Goal: Information Seeking & Learning: Compare options

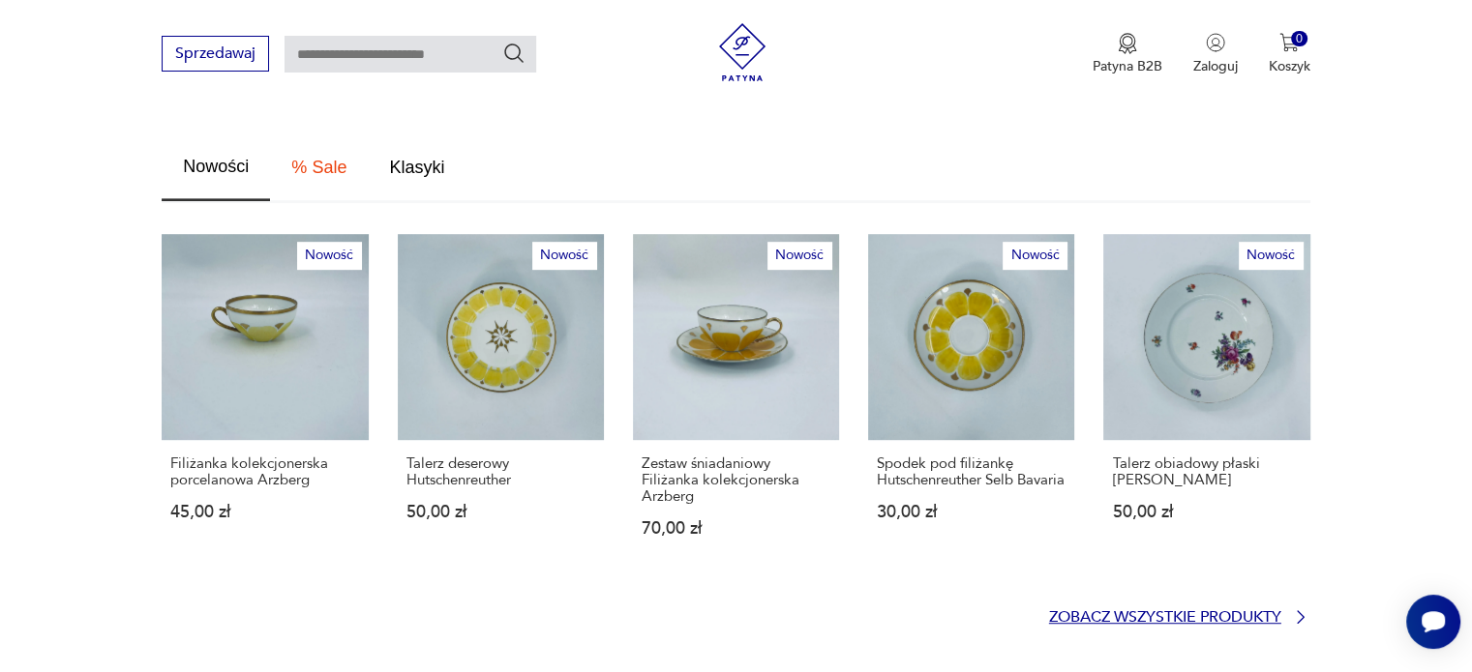
click at [1072, 612] on p "Zobacz wszystkie produkty" at bounding box center [1165, 618] width 232 height 13
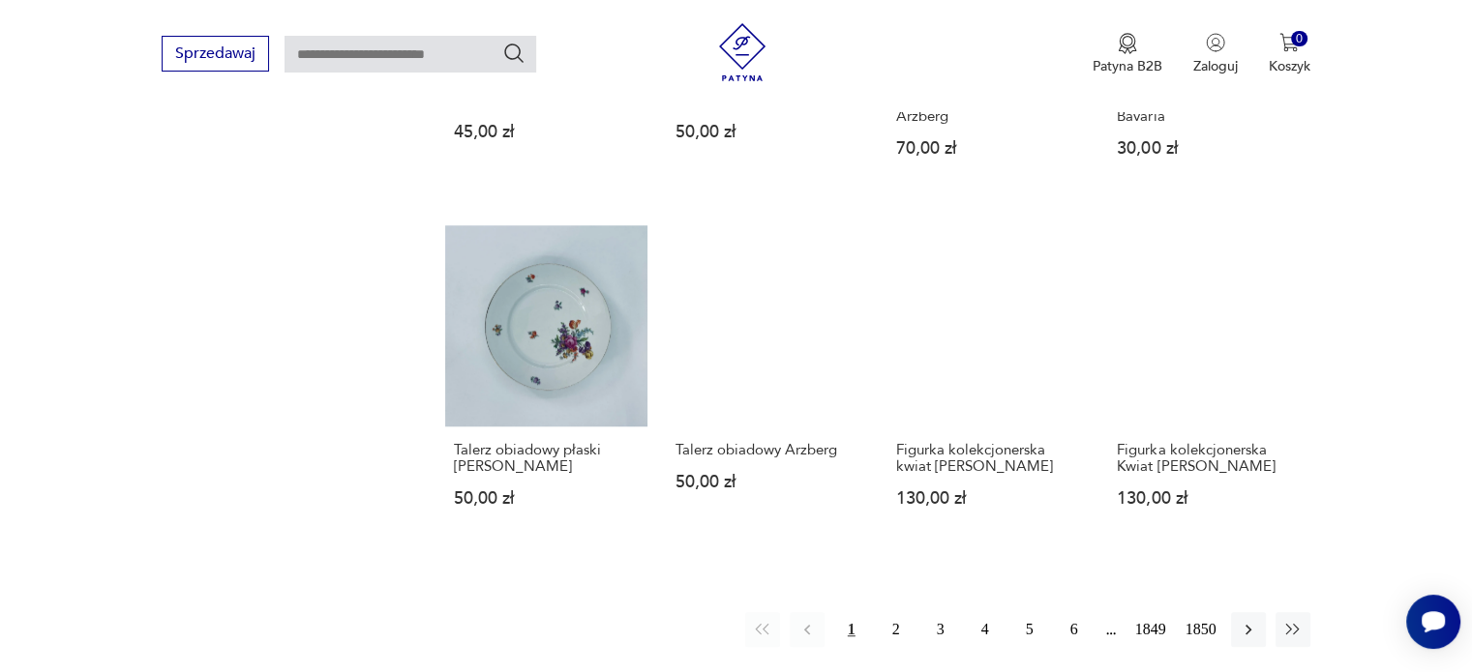
scroll to position [1538, 0]
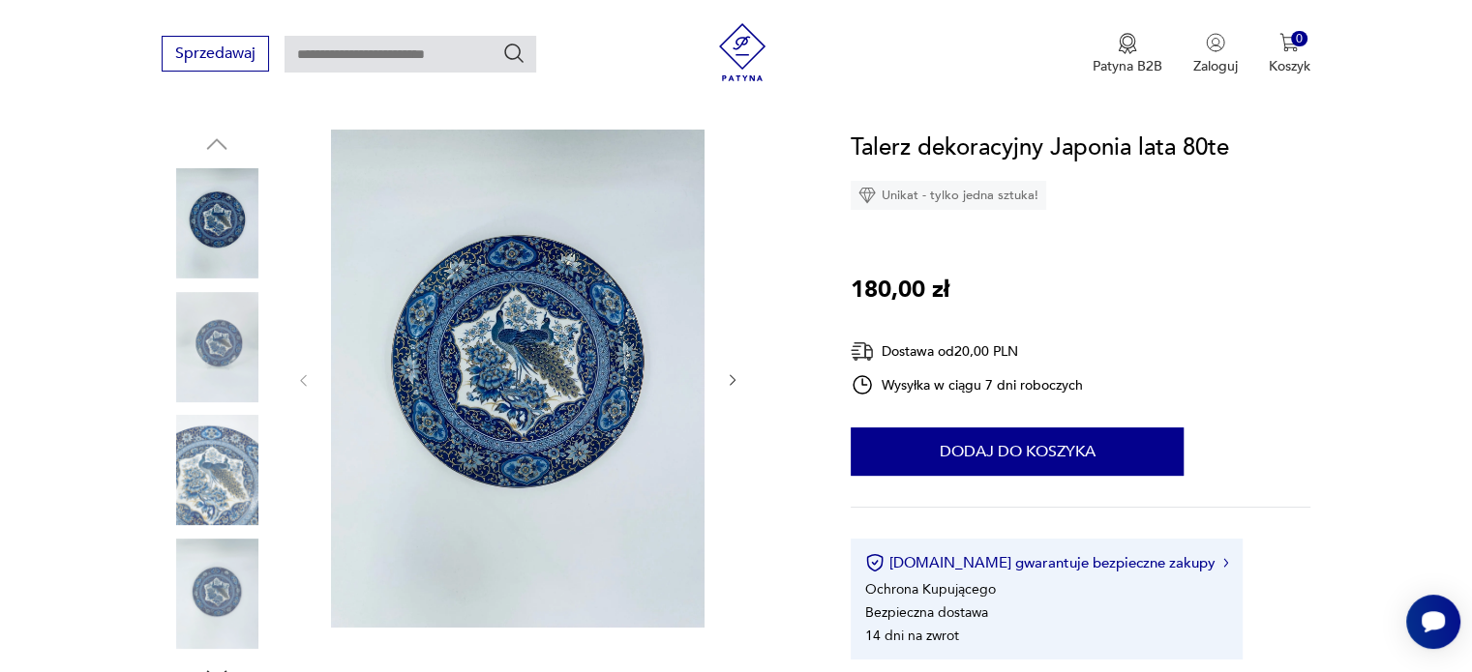
scroll to position [194, 0]
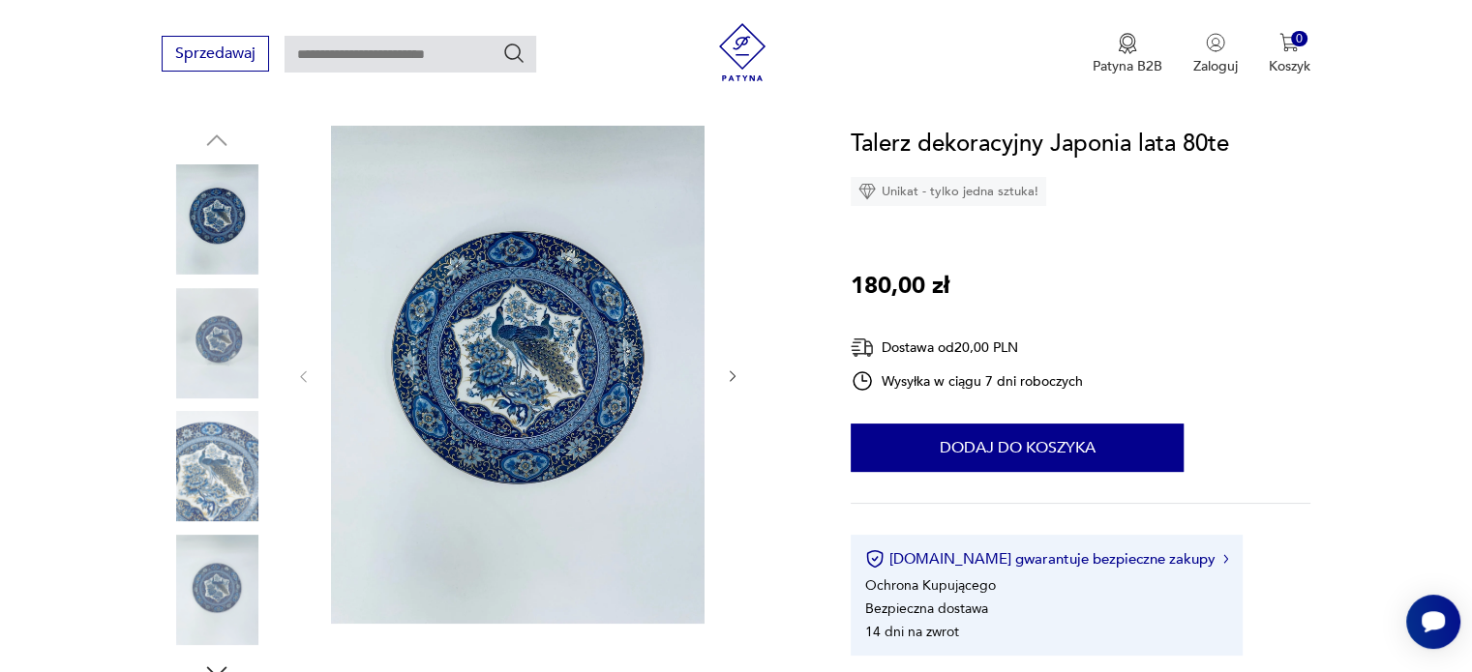
click at [735, 374] on icon "button" at bounding box center [733, 377] width 16 height 16
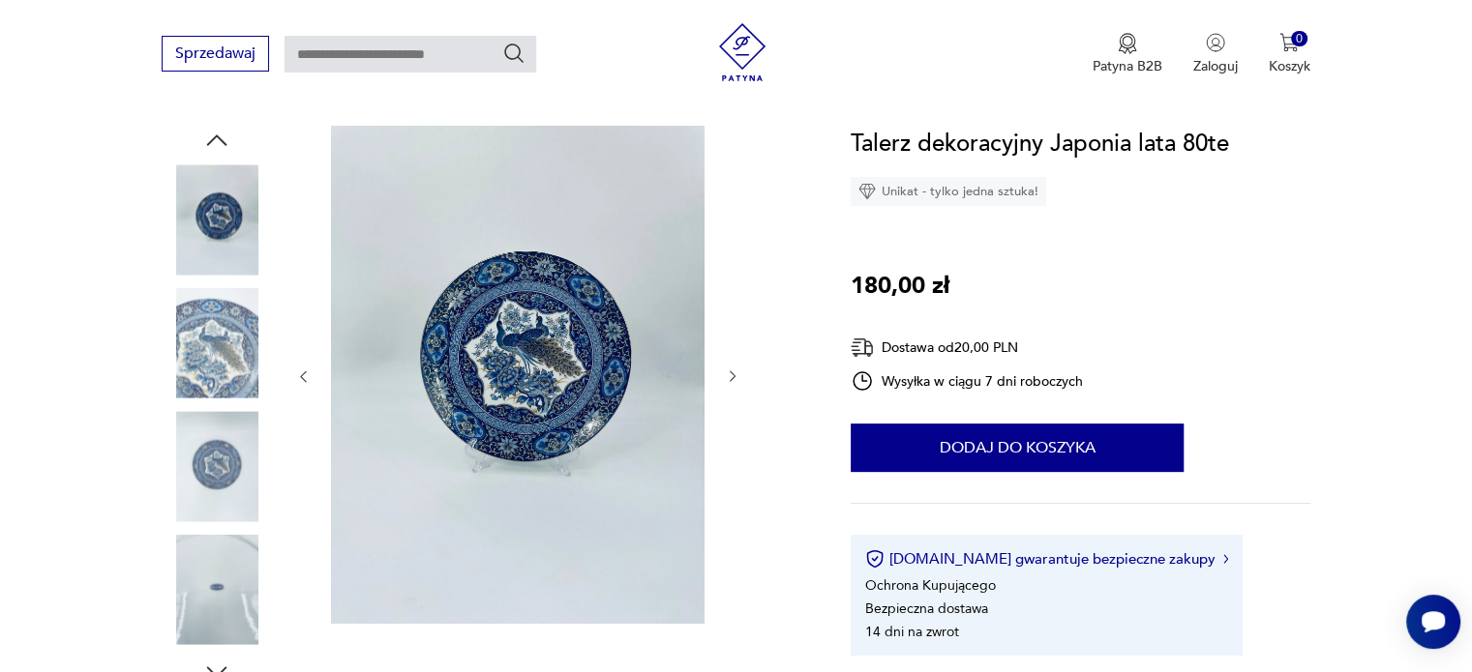
click at [735, 374] on icon "button" at bounding box center [733, 377] width 16 height 16
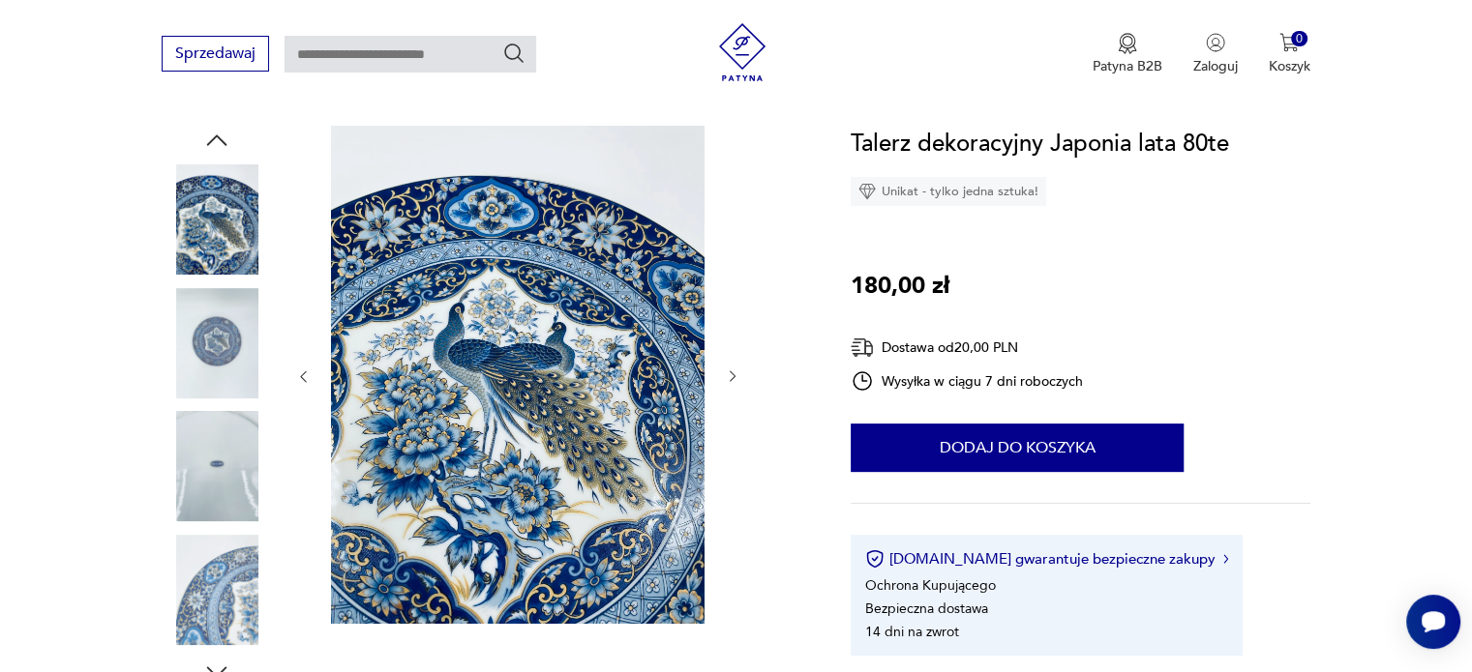
click at [735, 374] on icon "button" at bounding box center [733, 377] width 16 height 16
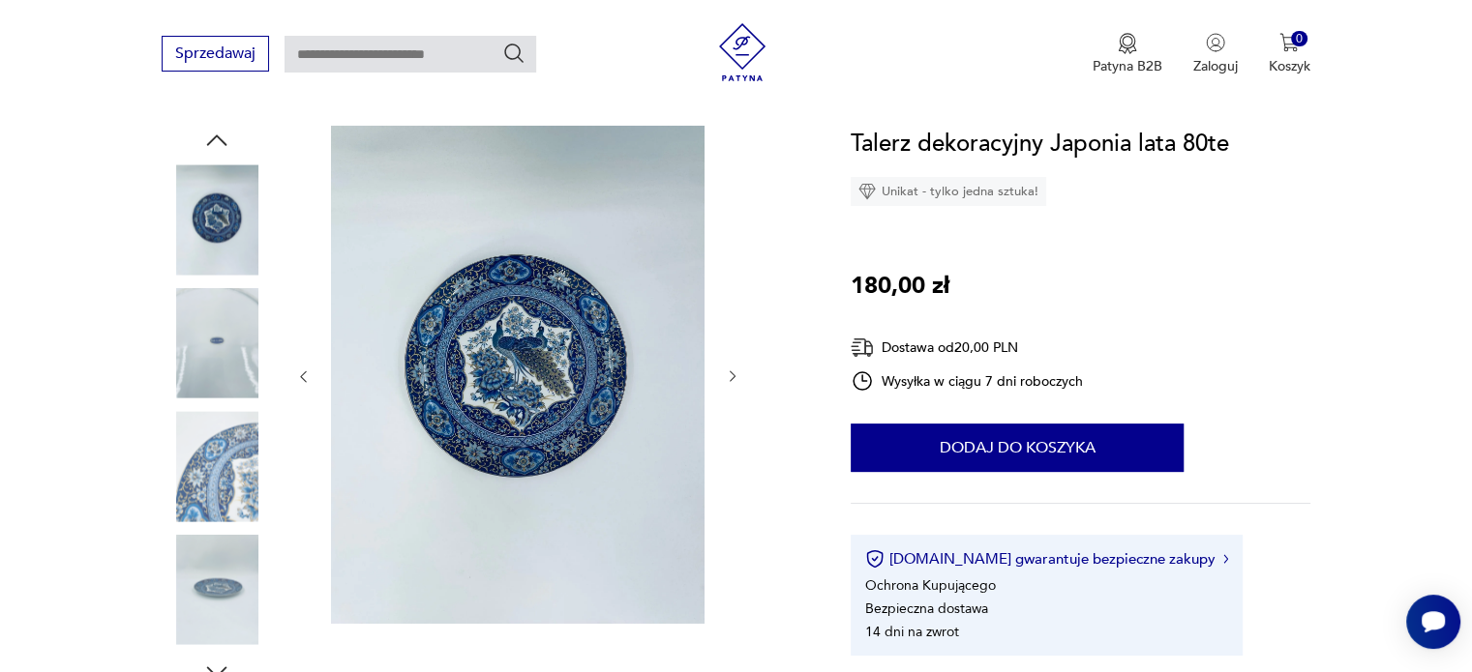
click at [735, 374] on icon "button" at bounding box center [733, 377] width 16 height 16
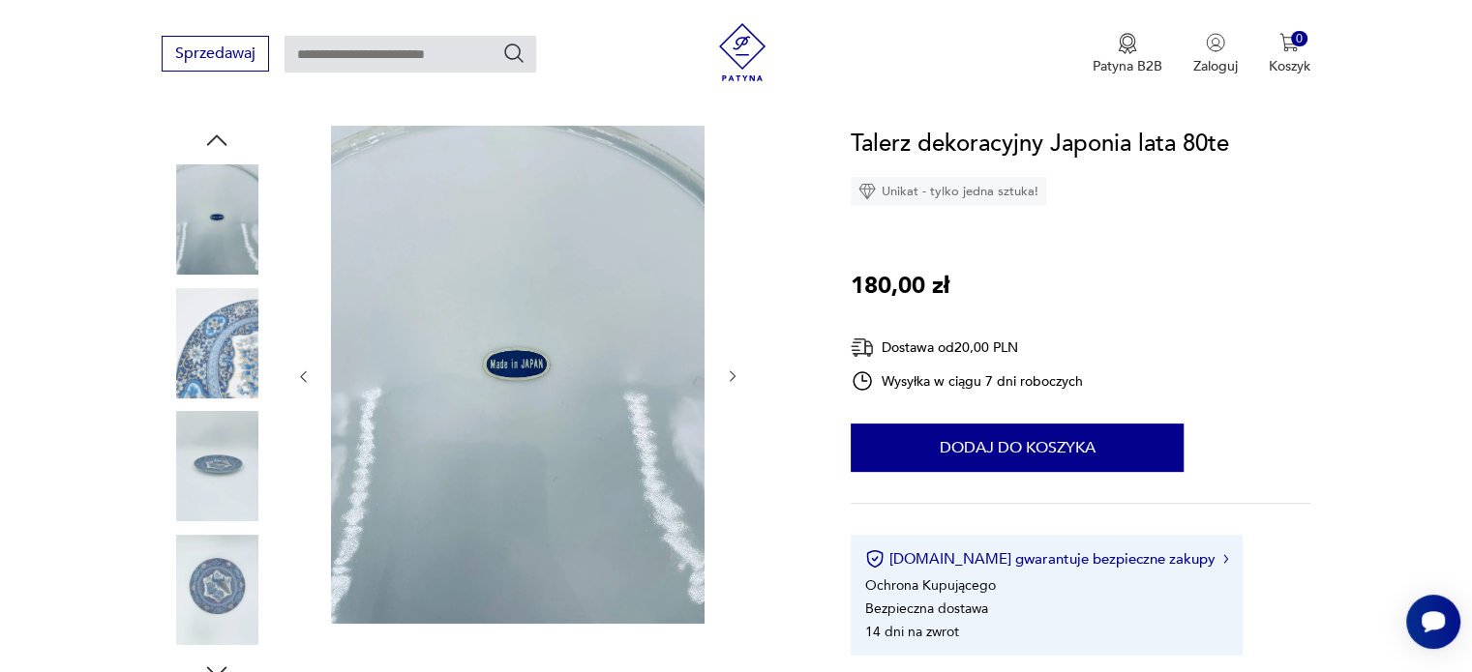
click at [735, 374] on icon "button" at bounding box center [733, 377] width 16 height 16
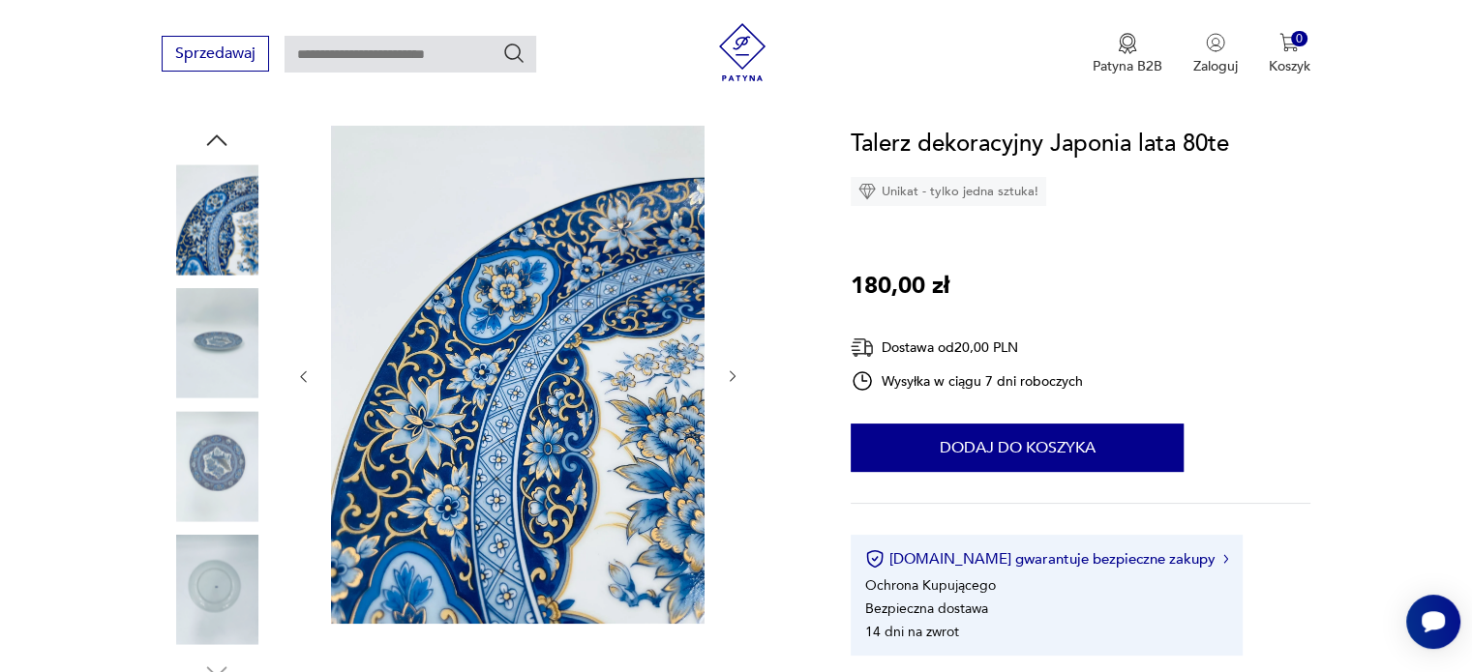
click at [735, 374] on icon "button" at bounding box center [733, 377] width 16 height 16
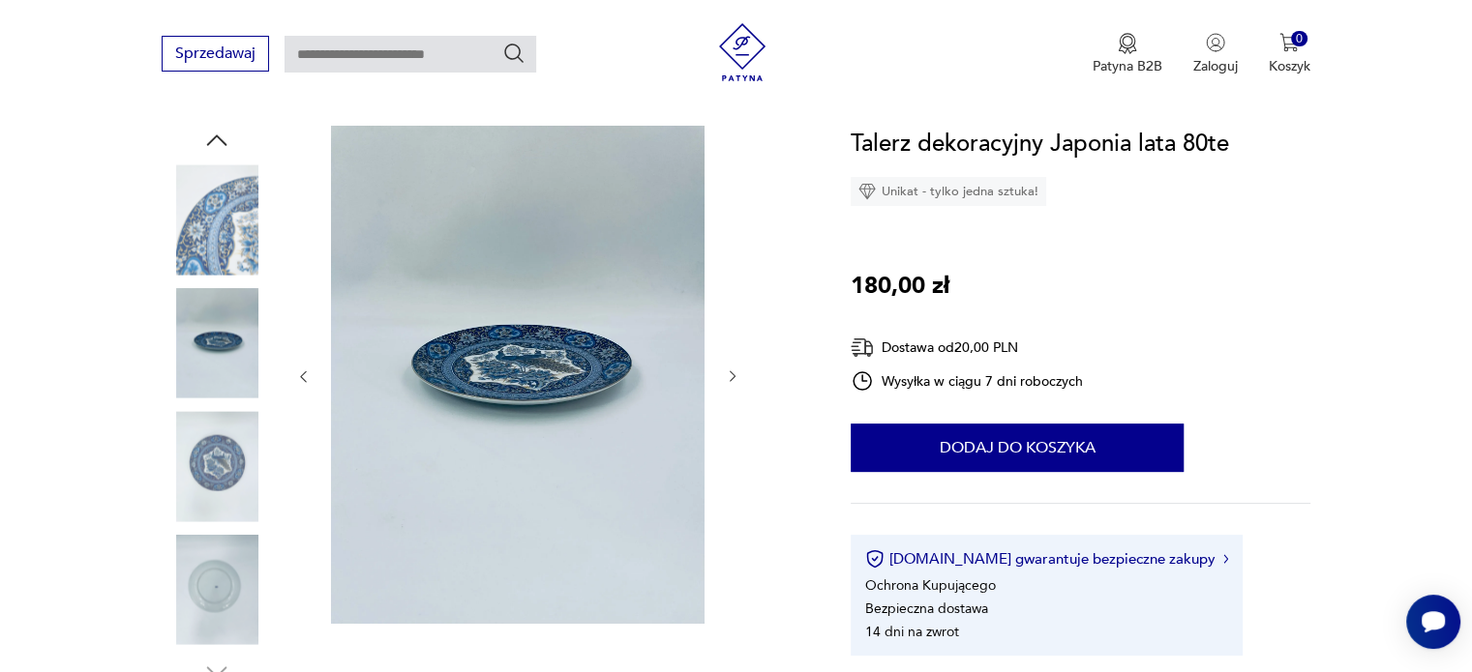
click at [735, 374] on icon "button" at bounding box center [733, 377] width 16 height 16
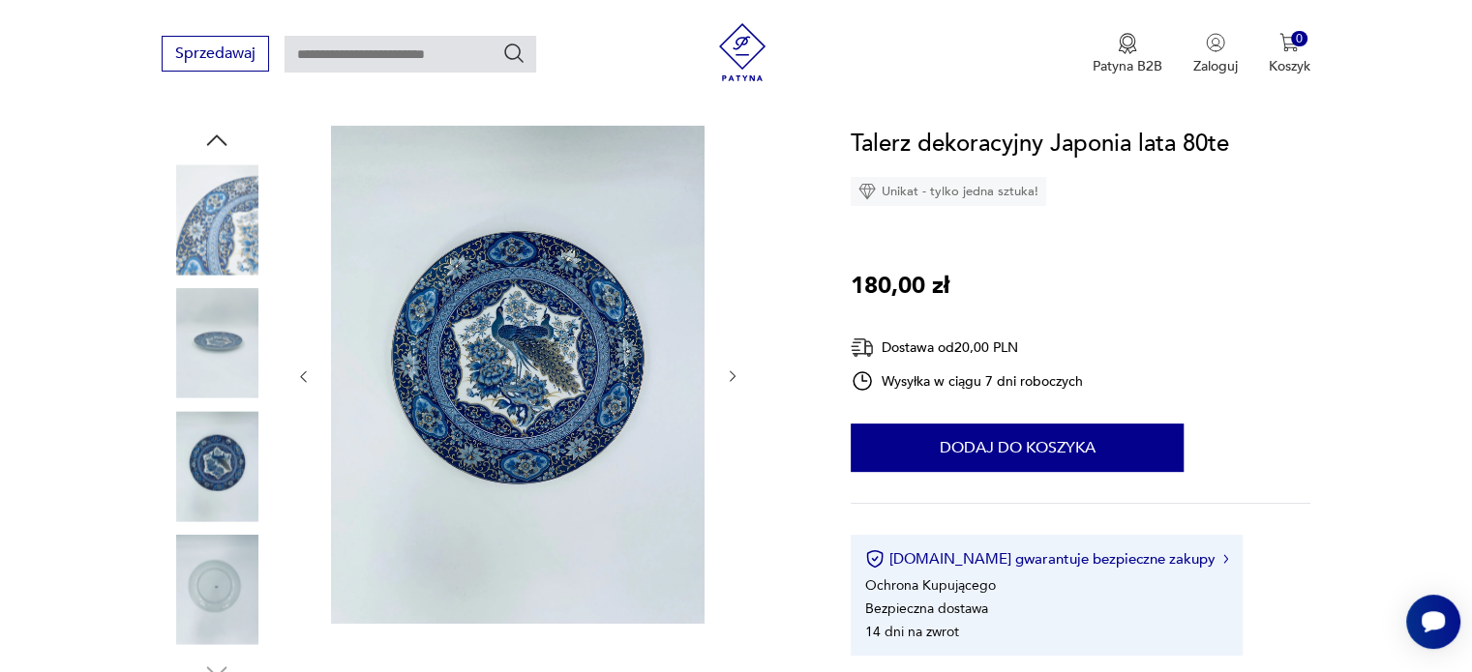
click at [735, 374] on icon "button" at bounding box center [733, 377] width 16 height 16
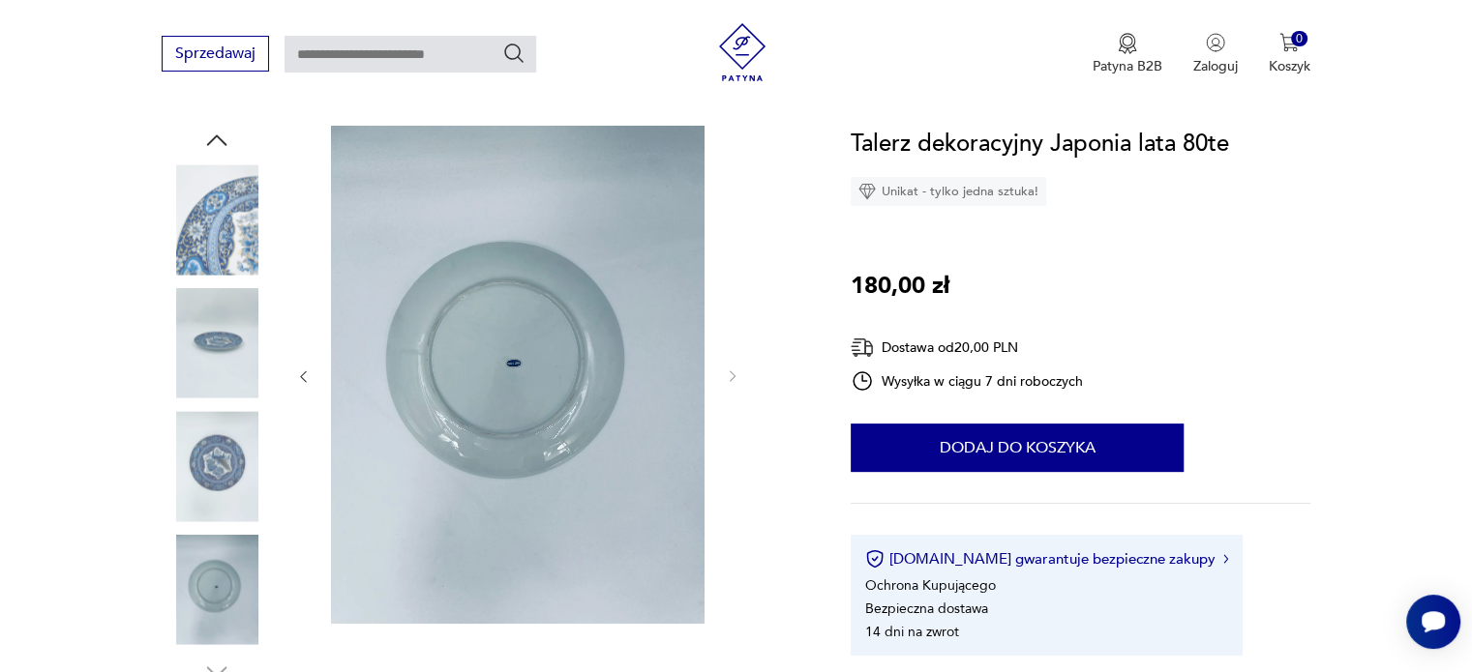
click at [314, 371] on div at bounding box center [517, 377] width 445 height 502
click at [308, 377] on icon "button" at bounding box center [303, 377] width 16 height 16
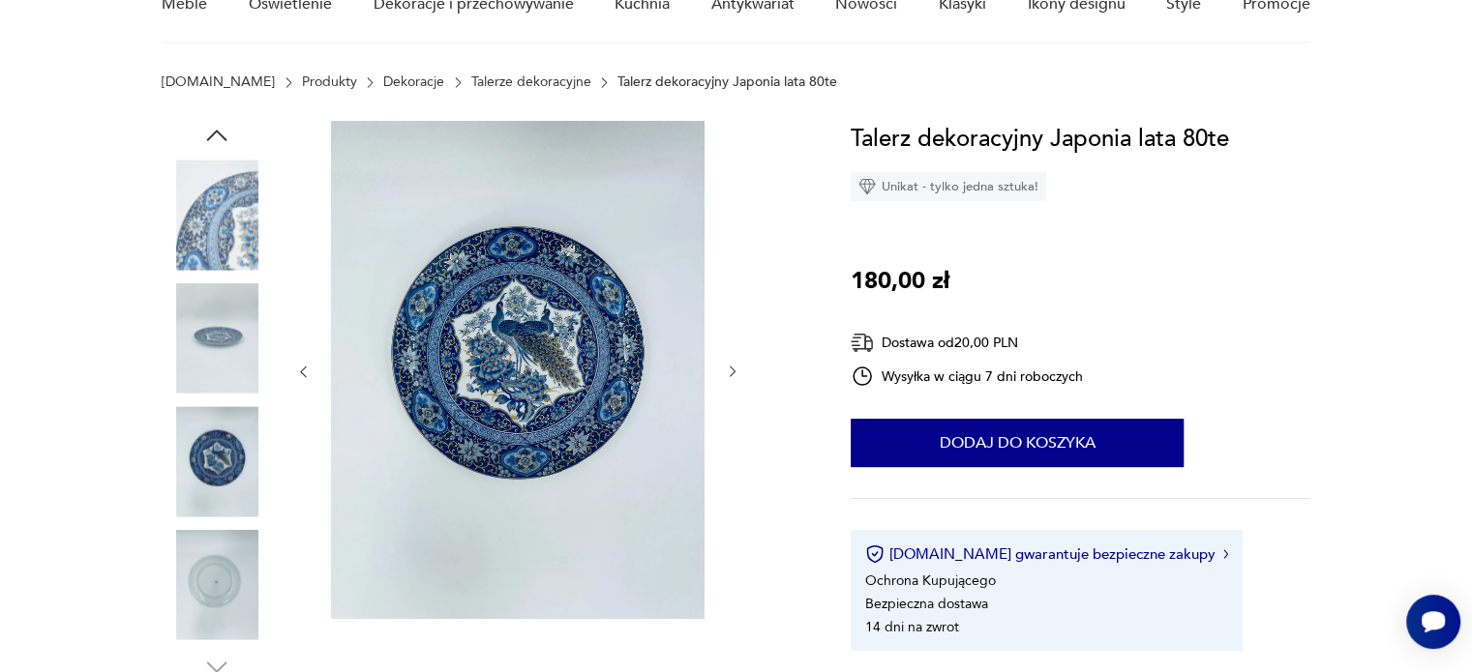
scroll to position [0, 0]
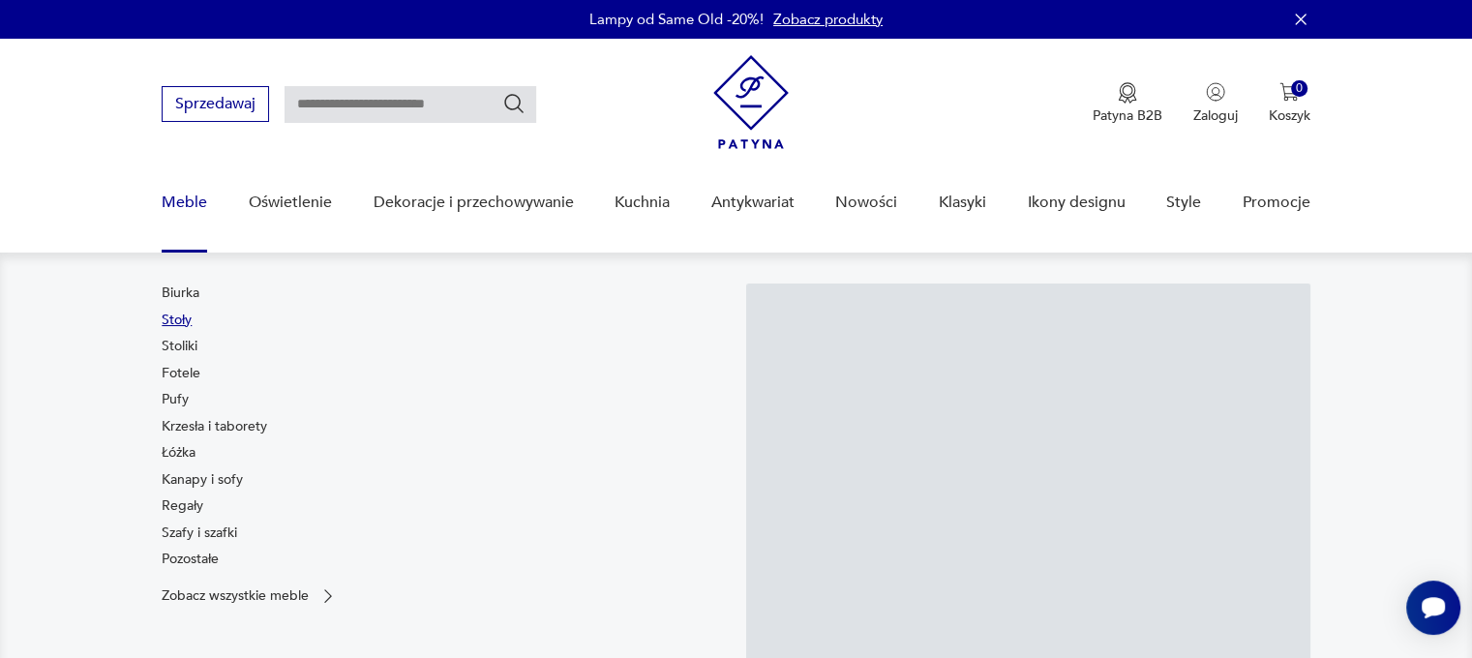
click at [178, 316] on link "Stoły" at bounding box center [177, 320] width 30 height 19
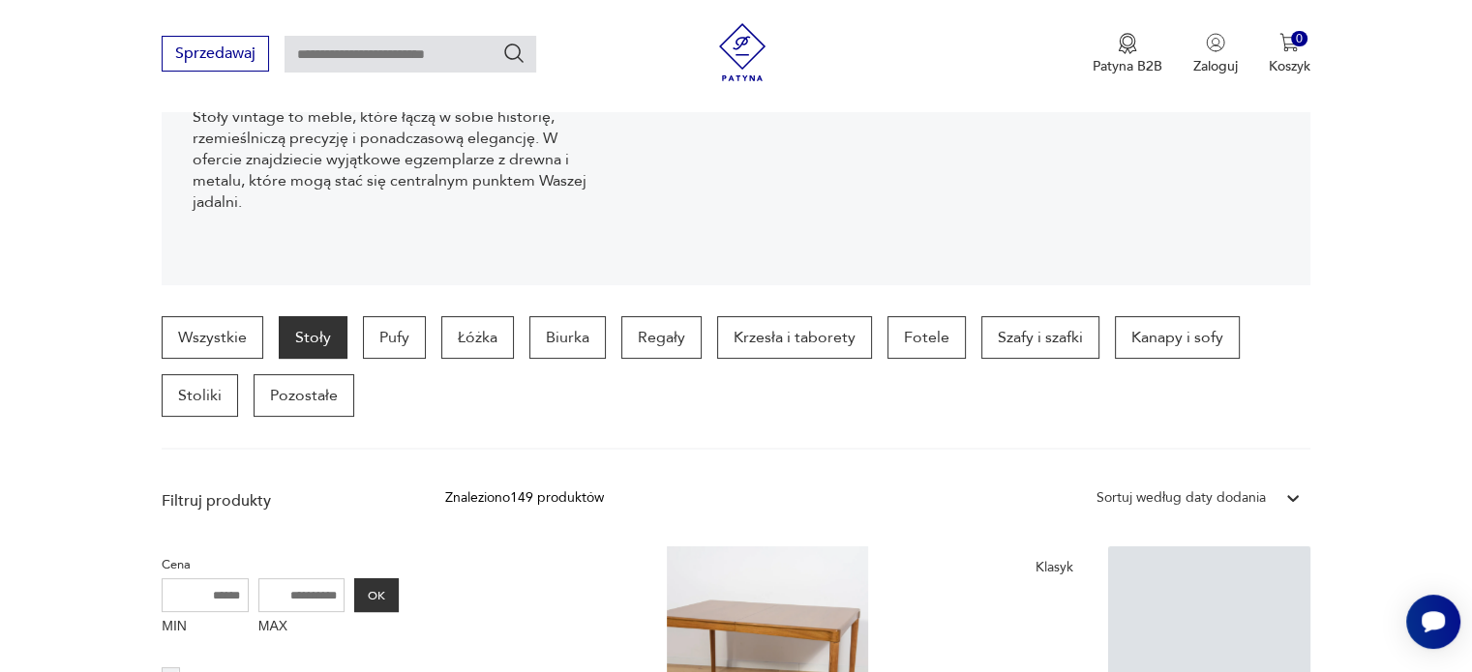
scroll to position [609, 0]
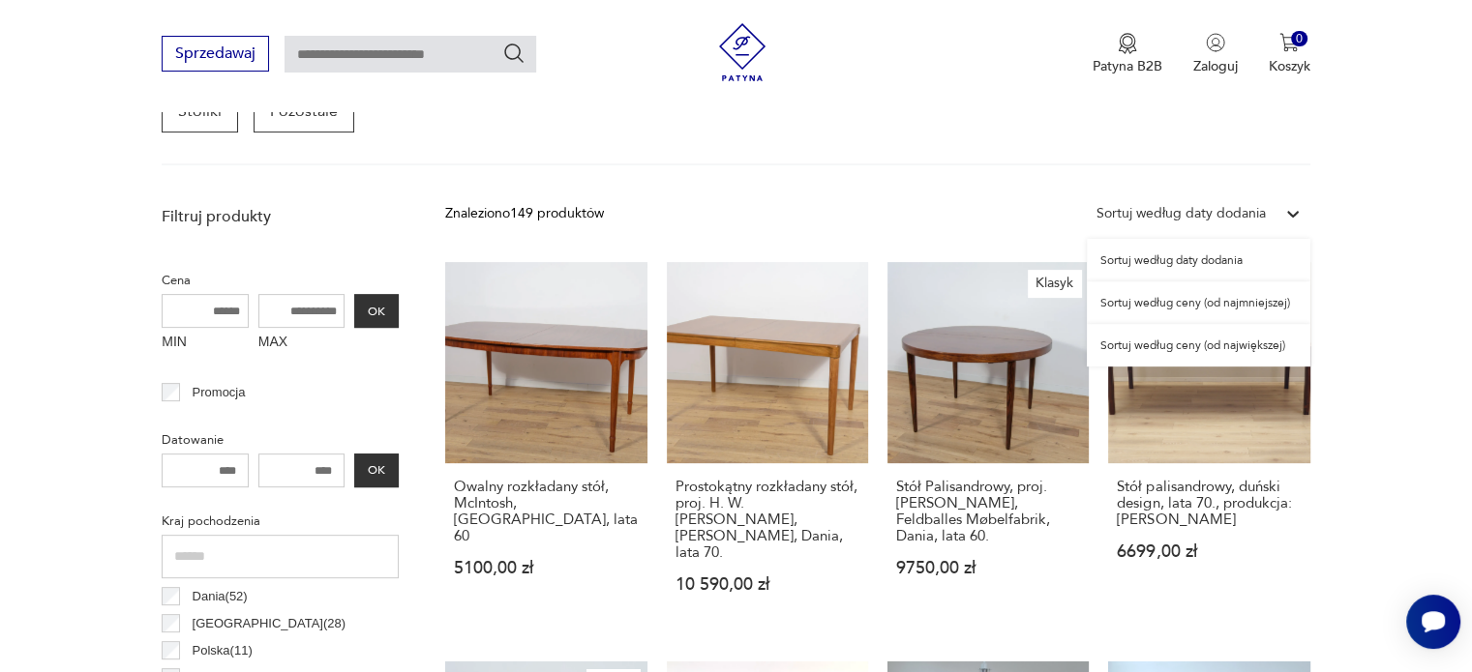
click at [1239, 212] on div "Sortuj według daty dodania" at bounding box center [1180, 213] width 169 height 21
click at [1235, 305] on div "Sortuj według ceny (od najmniejszej)" at bounding box center [1199, 303] width 224 height 43
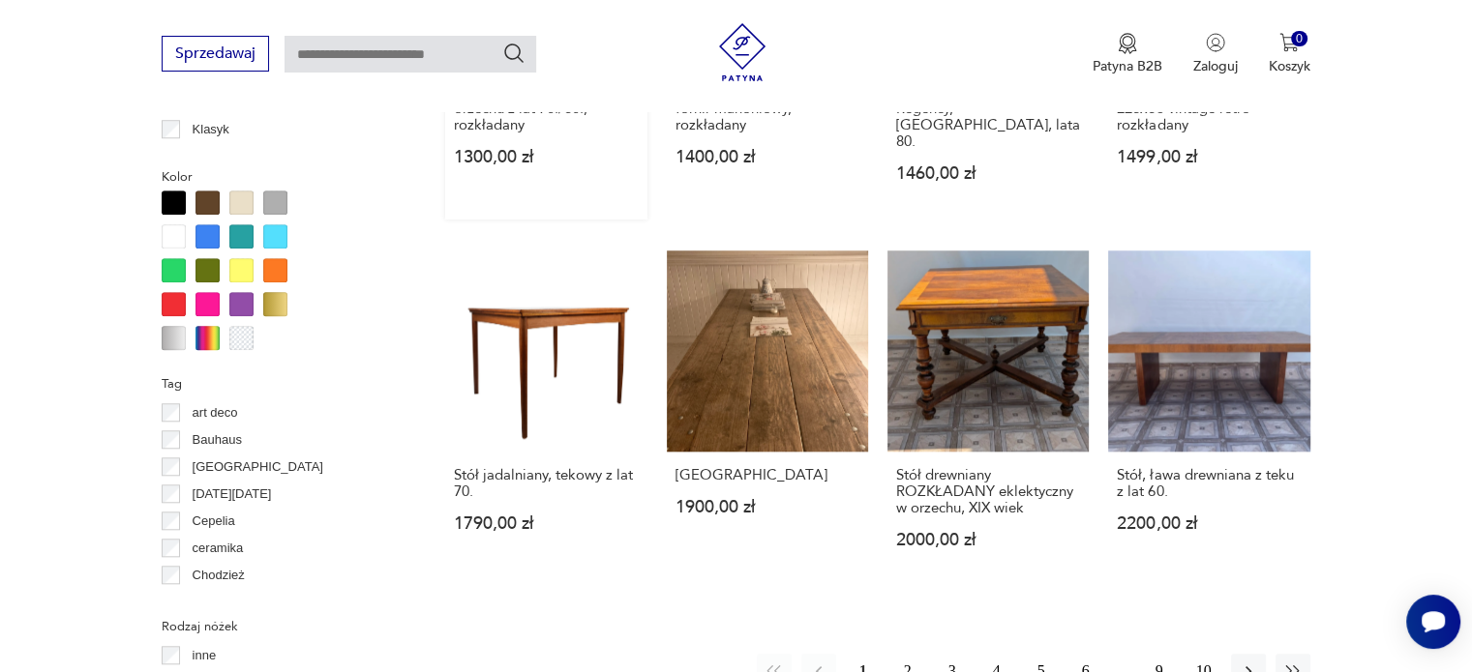
scroll to position [1771, 0]
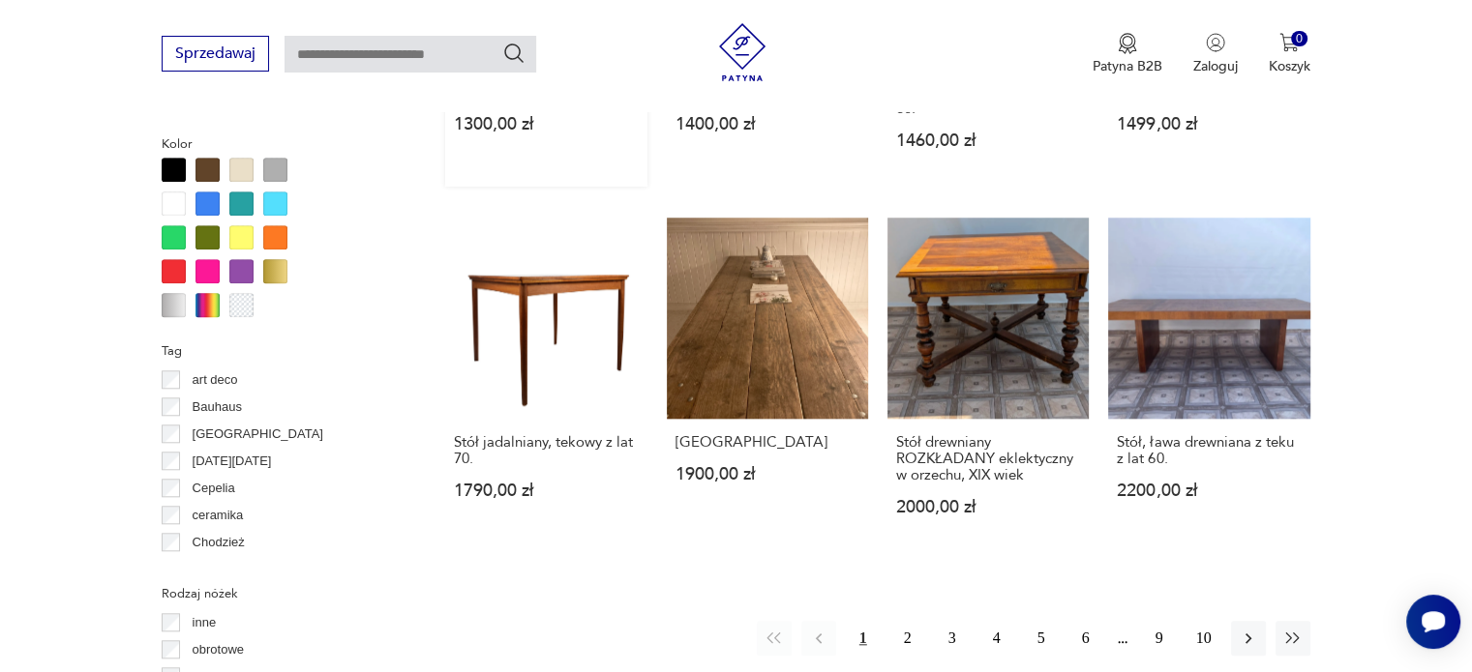
click at [622, 296] on link "Stół jadalniany, tekowy z lat 70. 1790,00 zł" at bounding box center [545, 386] width 201 height 336
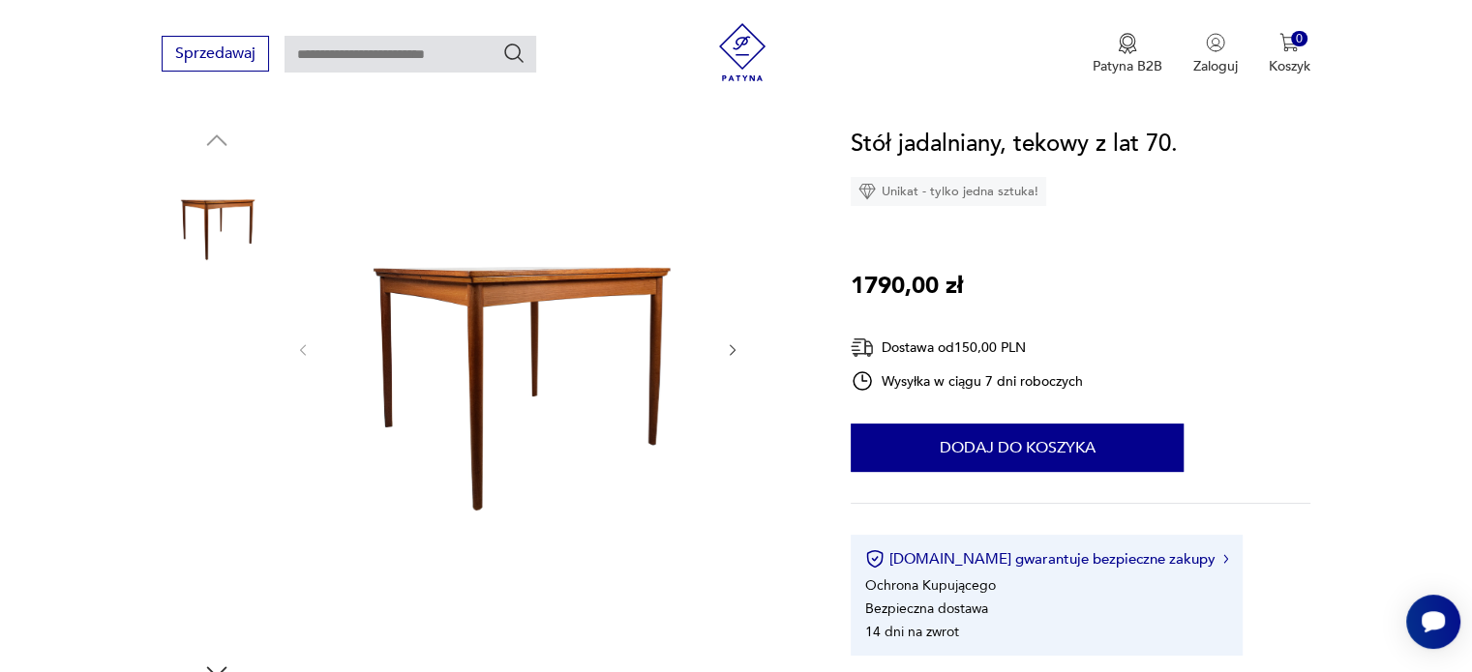
scroll to position [677, 0]
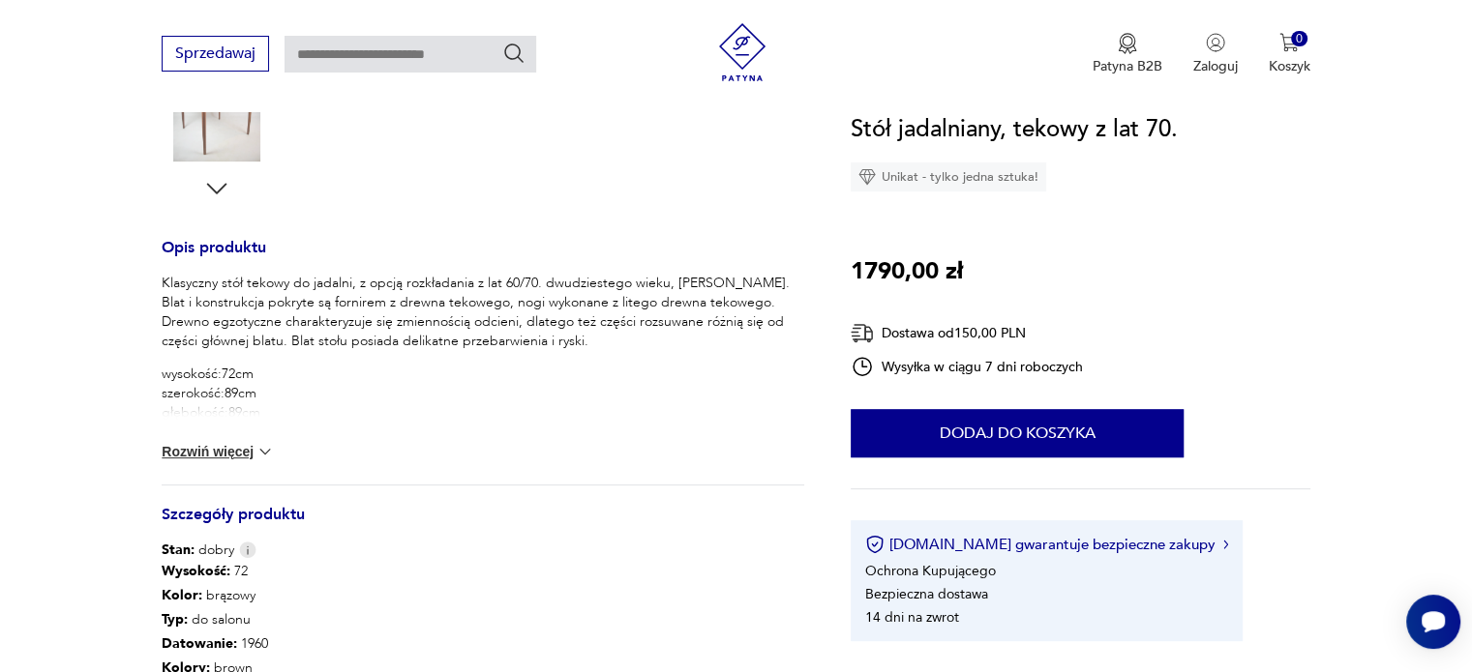
click at [255, 450] on img at bounding box center [264, 451] width 19 height 19
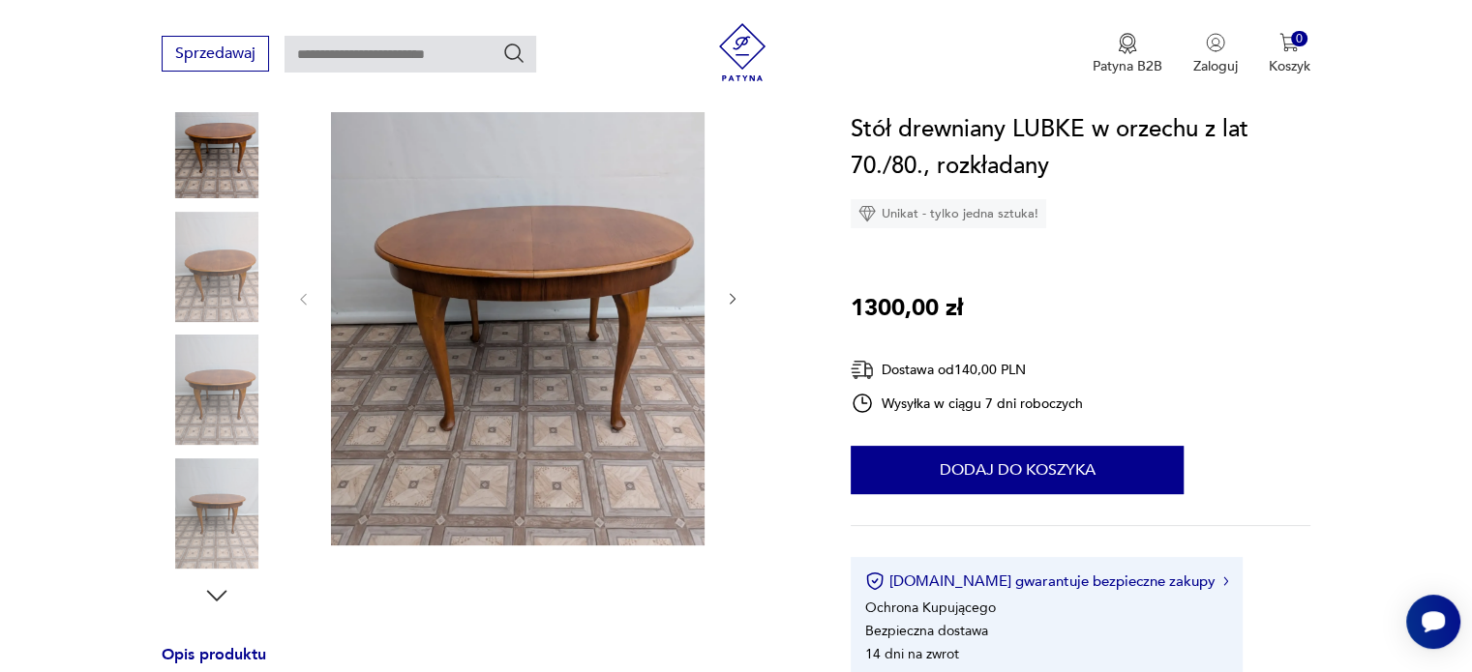
scroll to position [290, 0]
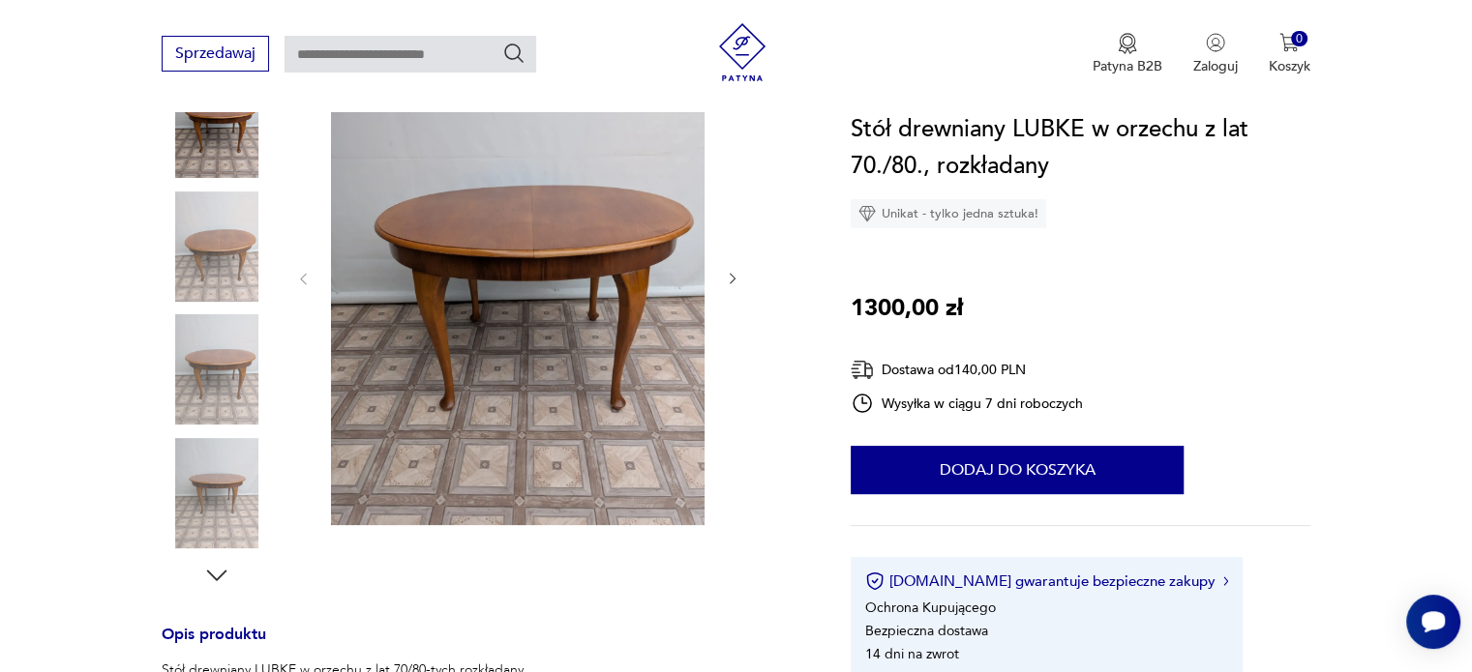
click at [728, 272] on icon "button" at bounding box center [733, 279] width 16 height 16
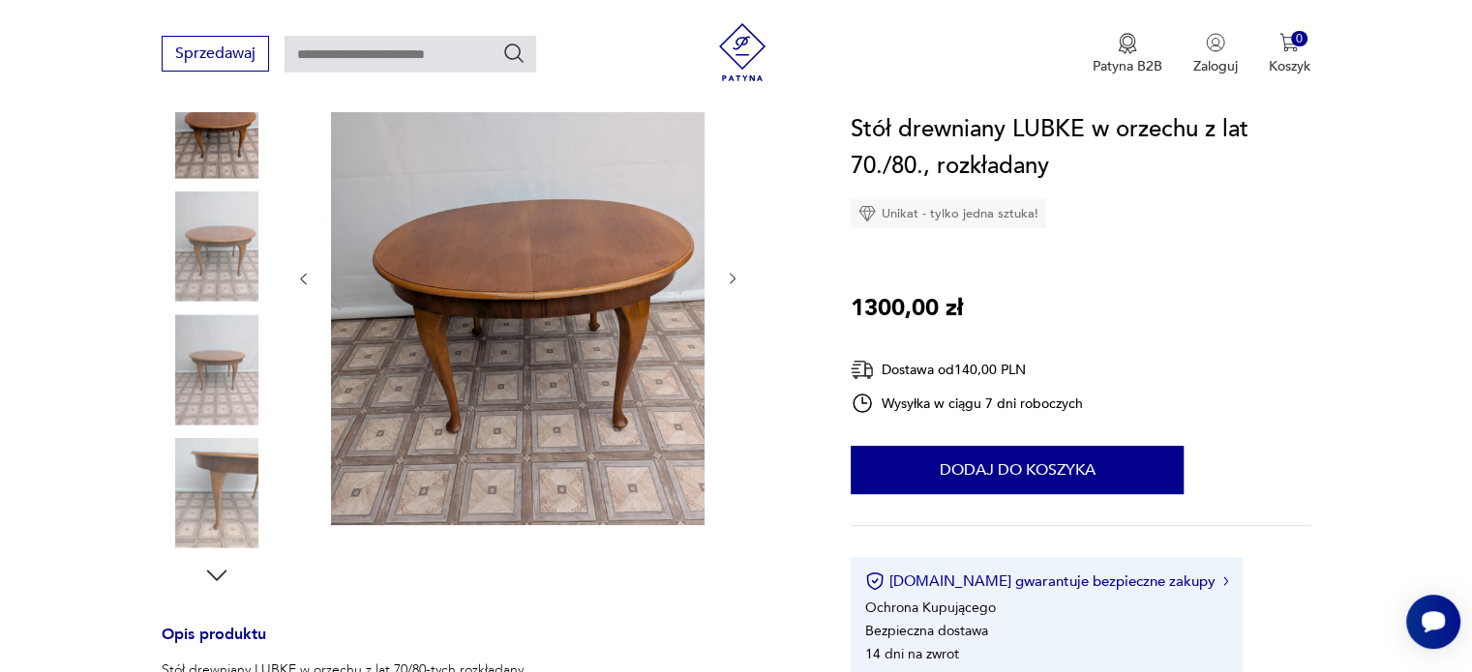
click at [728, 272] on icon "button" at bounding box center [733, 279] width 16 height 16
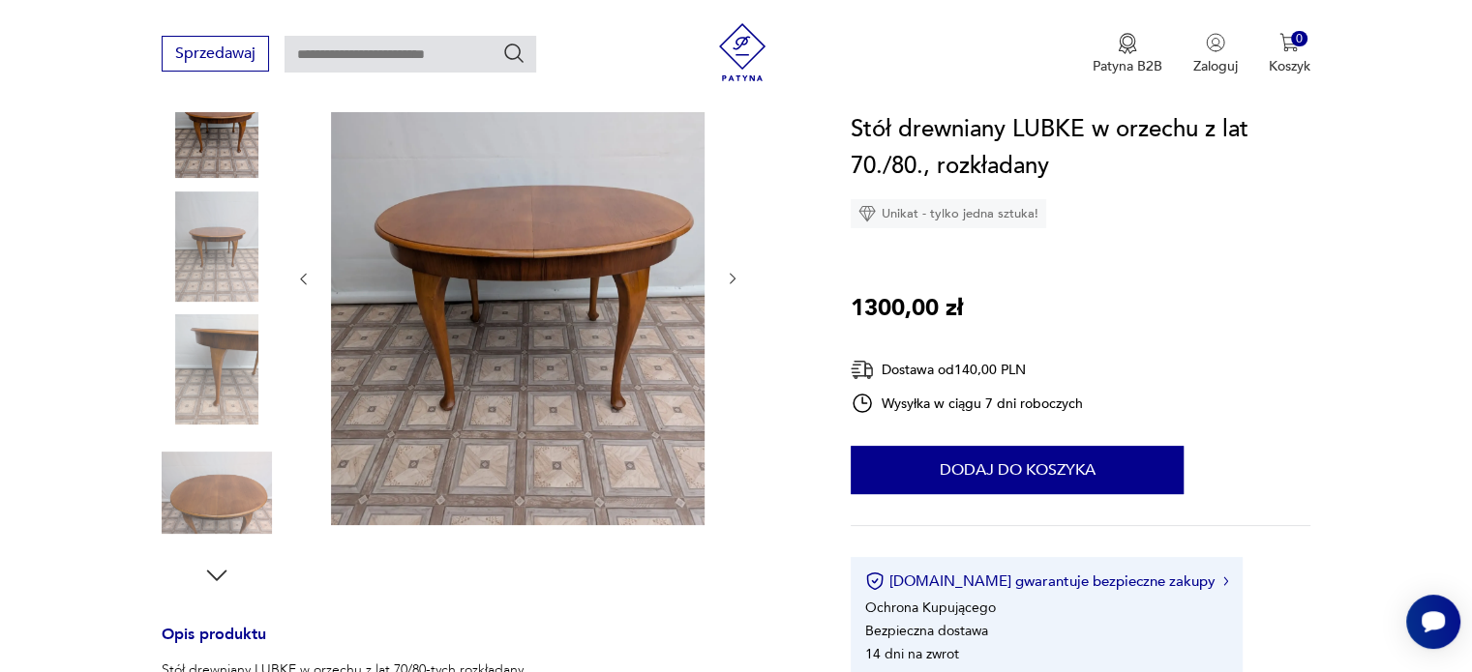
click at [728, 272] on icon "button" at bounding box center [733, 279] width 16 height 16
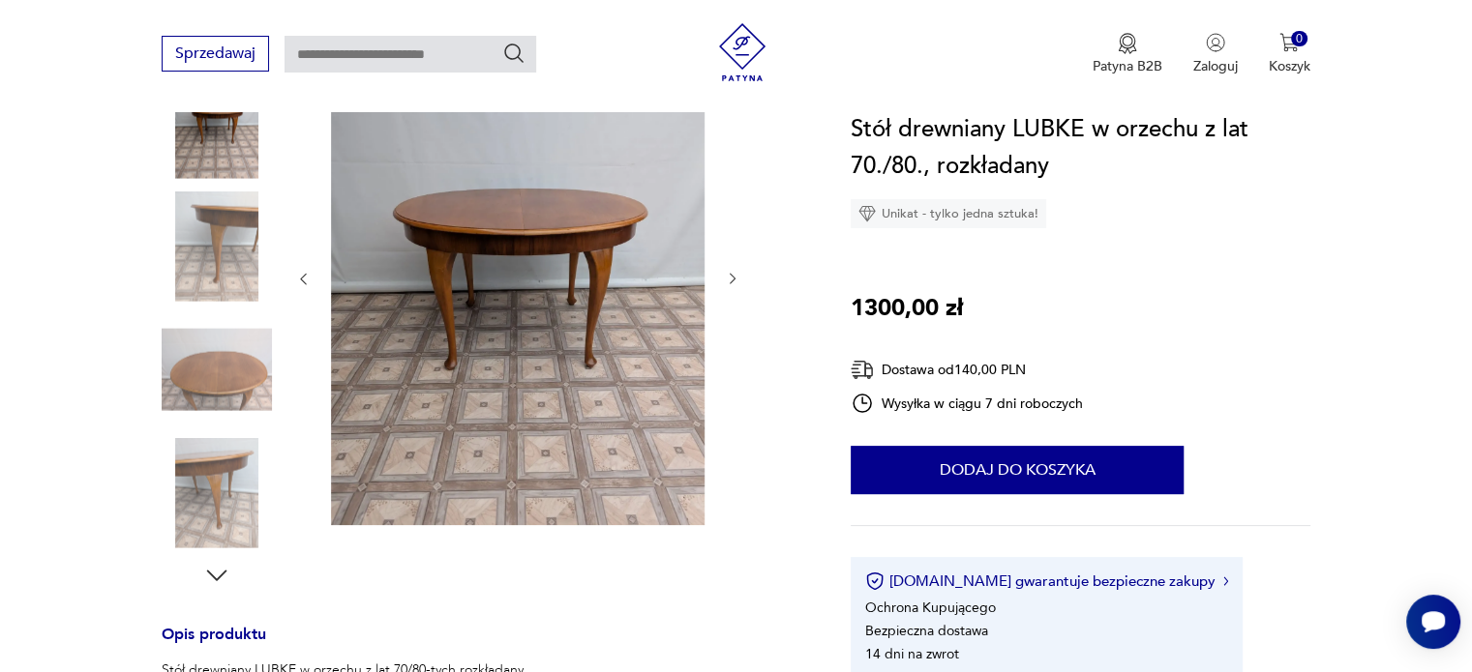
click at [728, 272] on icon "button" at bounding box center [733, 279] width 16 height 16
